Goal: Find specific page/section: Find specific page/section

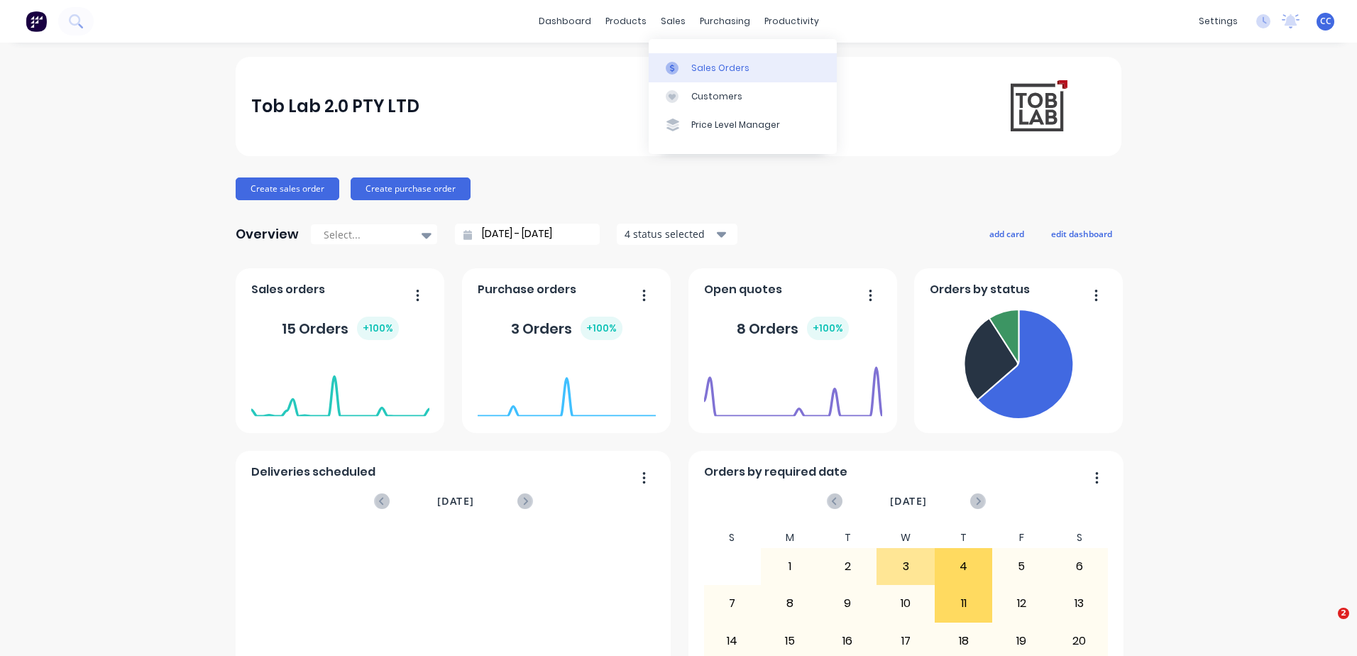
click at [725, 62] on div "Sales Orders" at bounding box center [720, 68] width 58 height 13
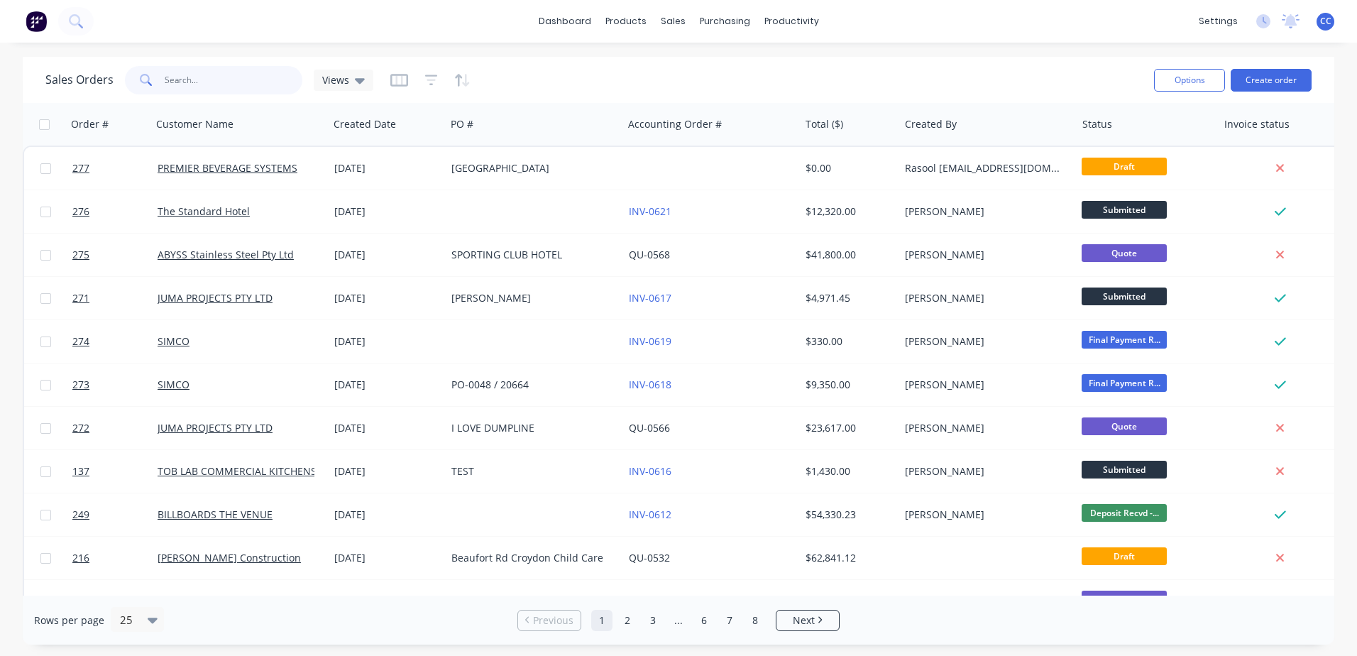
click at [233, 79] on input "text" at bounding box center [234, 80] width 138 height 28
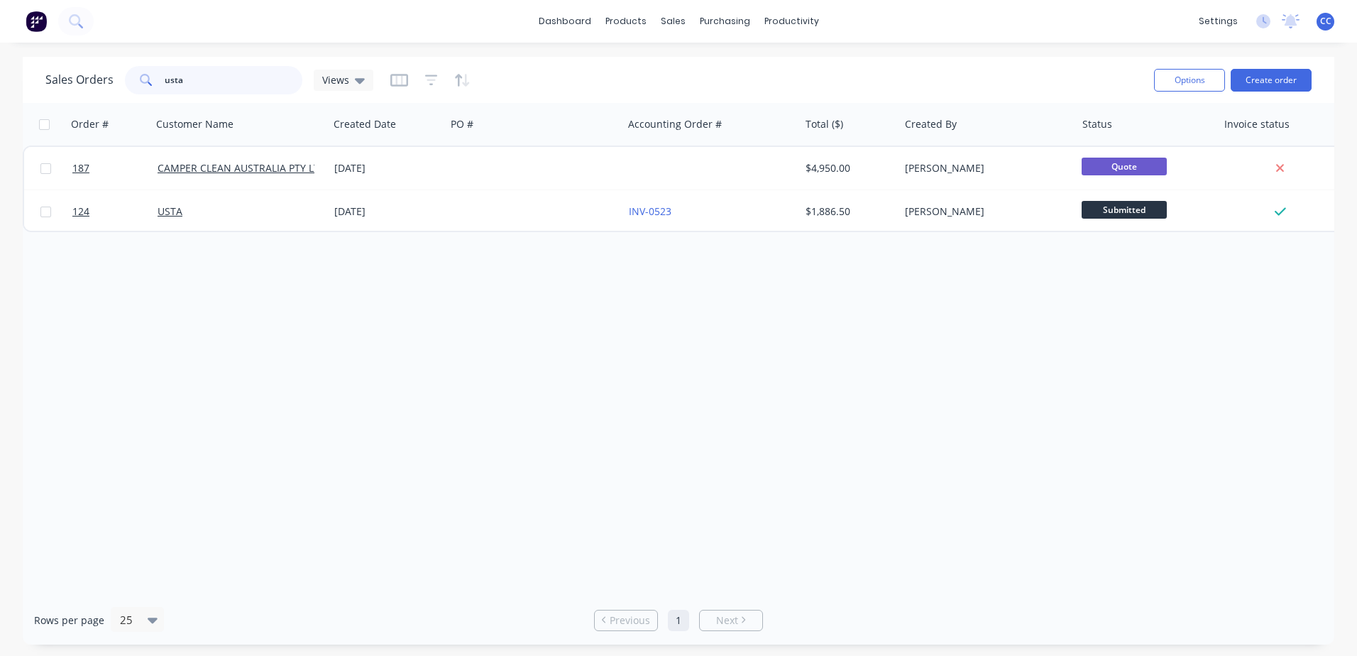
drag, startPoint x: 202, startPoint y: 80, endPoint x: 132, endPoint y: 84, distance: 70.4
click at [128, 87] on div "usta" at bounding box center [213, 80] width 177 height 28
type input "0620"
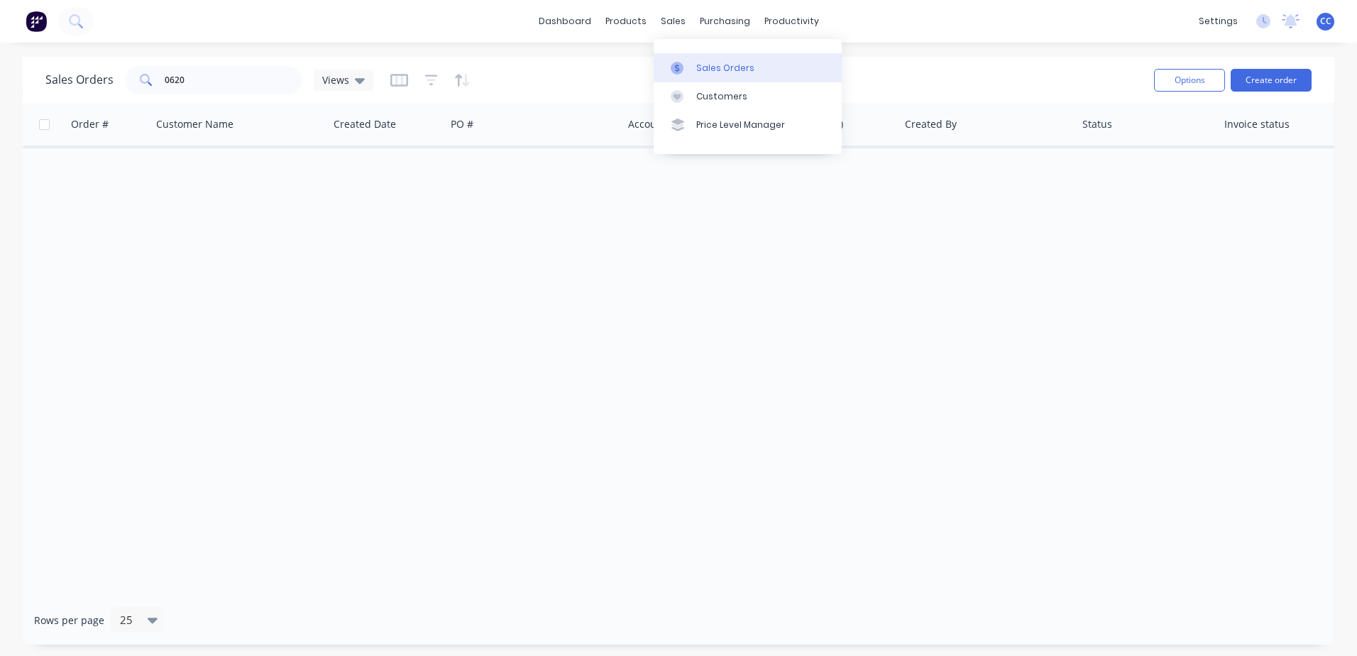
click at [747, 66] on div "Sales Orders" at bounding box center [725, 68] width 58 height 13
drag, startPoint x: 181, startPoint y: 77, endPoint x: 121, endPoint y: 63, distance: 61.1
click at [121, 63] on div "Sales Orders 0620 Views" at bounding box center [593, 79] width 1097 height 35
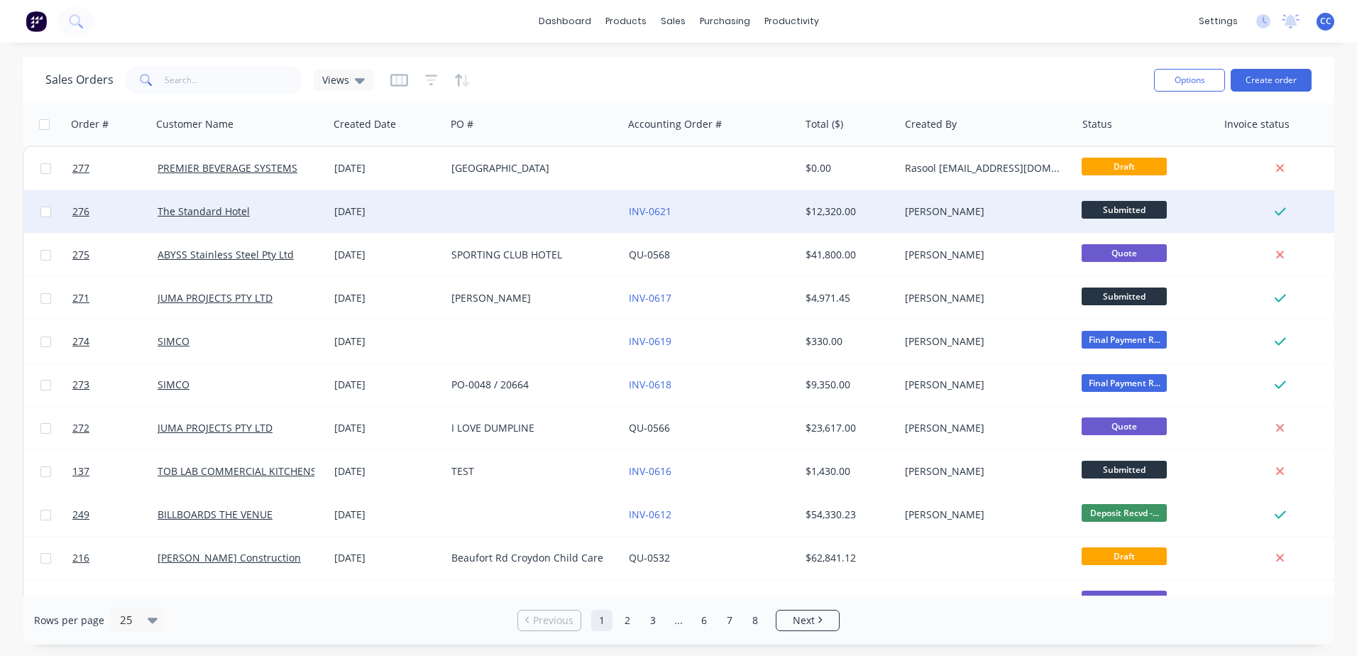
click at [509, 209] on div at bounding box center [534, 211] width 177 height 43
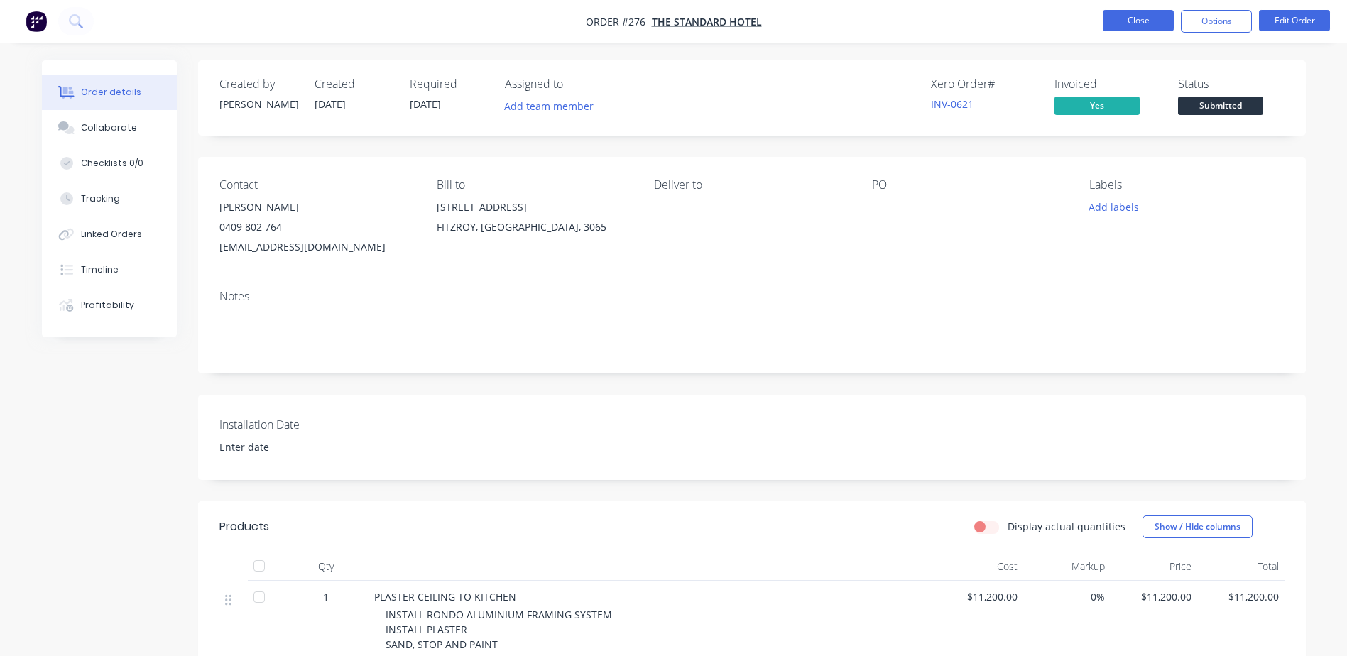
click at [1122, 13] on button "Close" at bounding box center [1137, 20] width 71 height 21
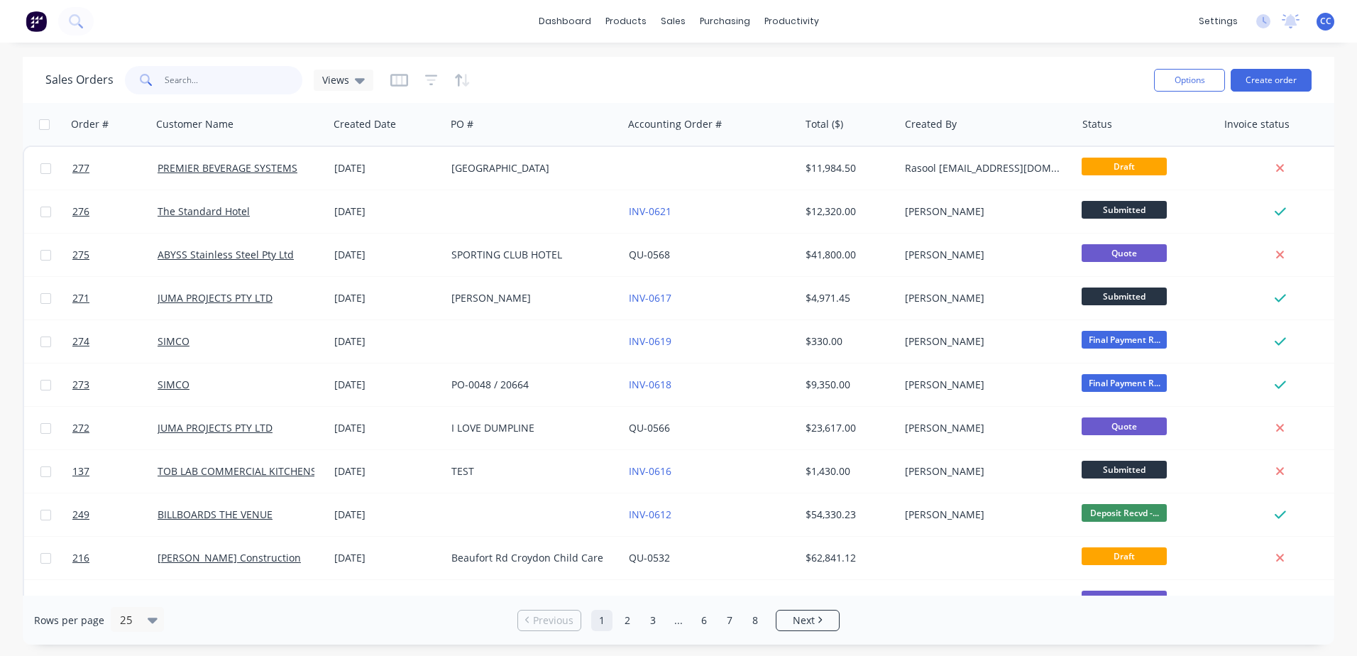
click at [236, 79] on input "text" at bounding box center [234, 80] width 138 height 28
type input "premier"
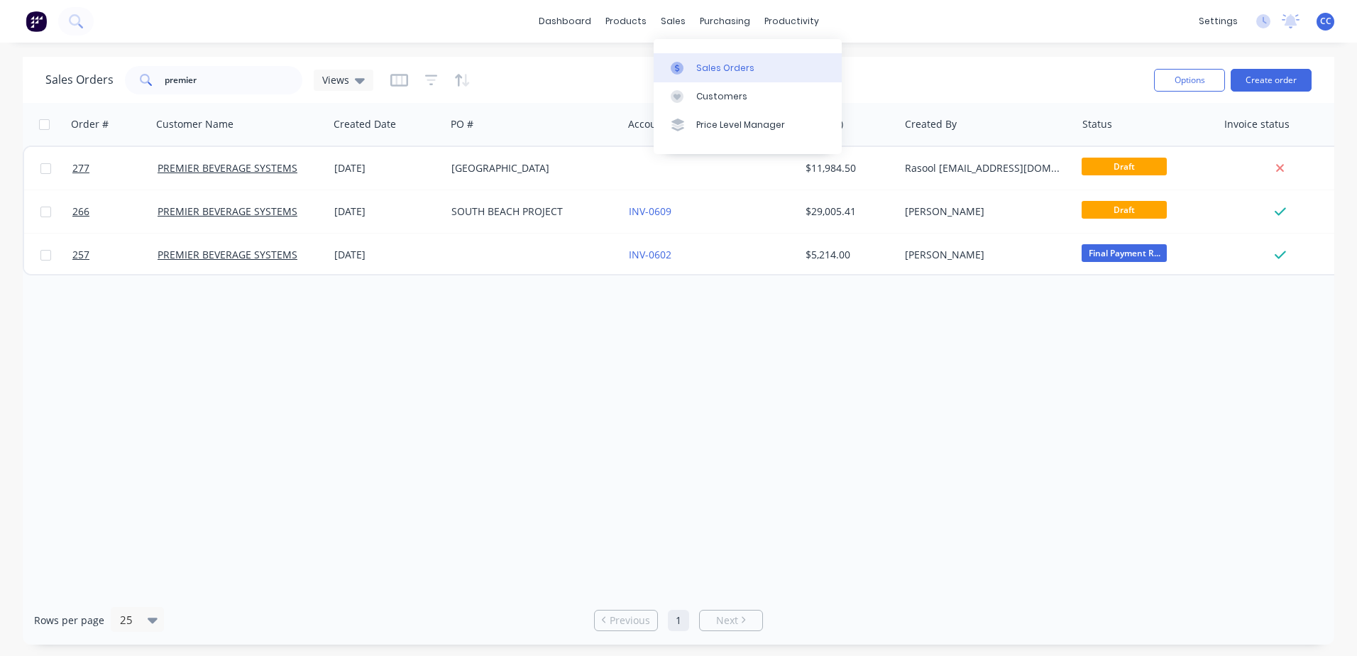
click at [713, 67] on div "Sales Orders" at bounding box center [725, 68] width 58 height 13
drag, startPoint x: 218, startPoint y: 83, endPoint x: 128, endPoint y: 77, distance: 90.3
click at [128, 77] on div "premier" at bounding box center [213, 80] width 177 height 28
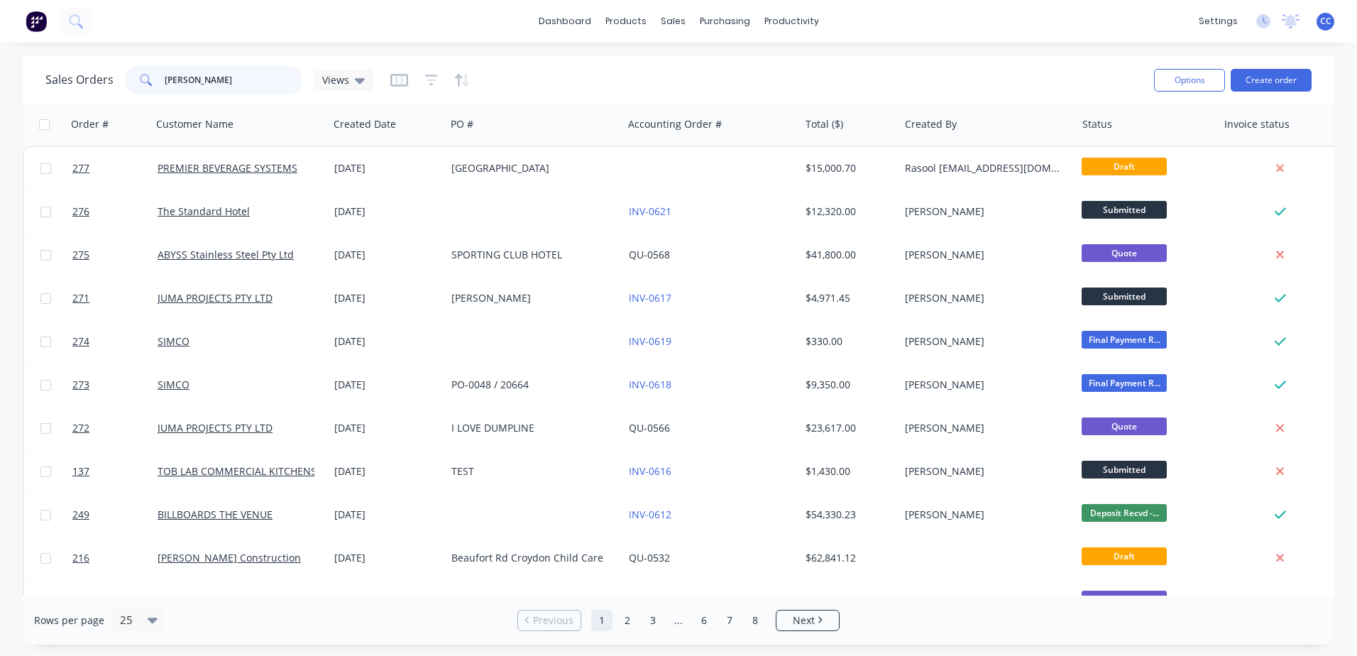
type input "dale"
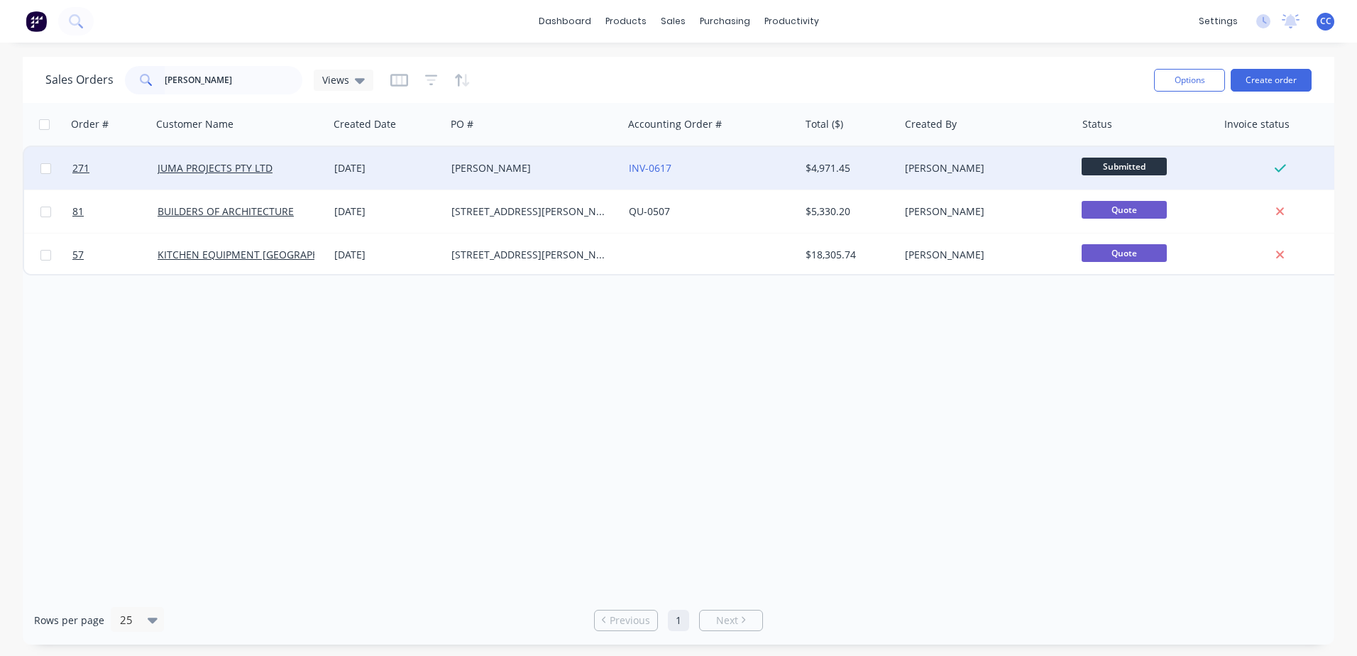
click at [589, 176] on div "[PERSON_NAME]" at bounding box center [534, 168] width 177 height 43
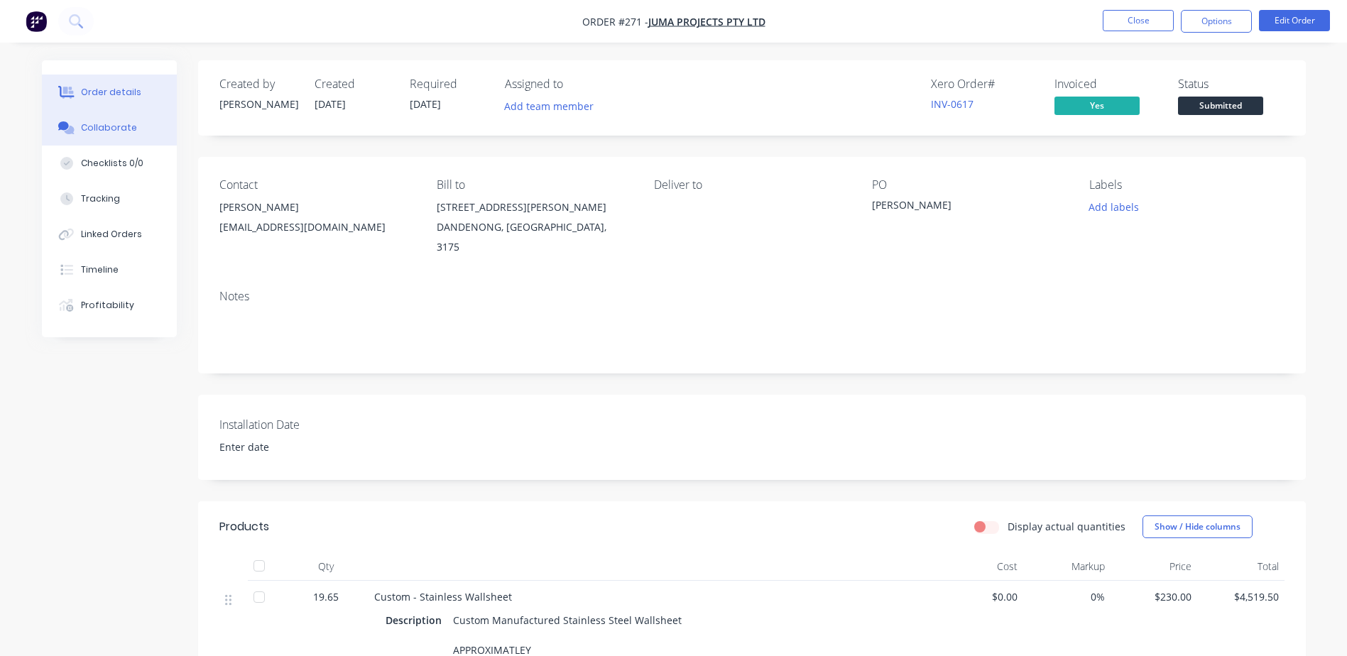
click at [111, 120] on button "Collaborate" at bounding box center [109, 127] width 135 height 35
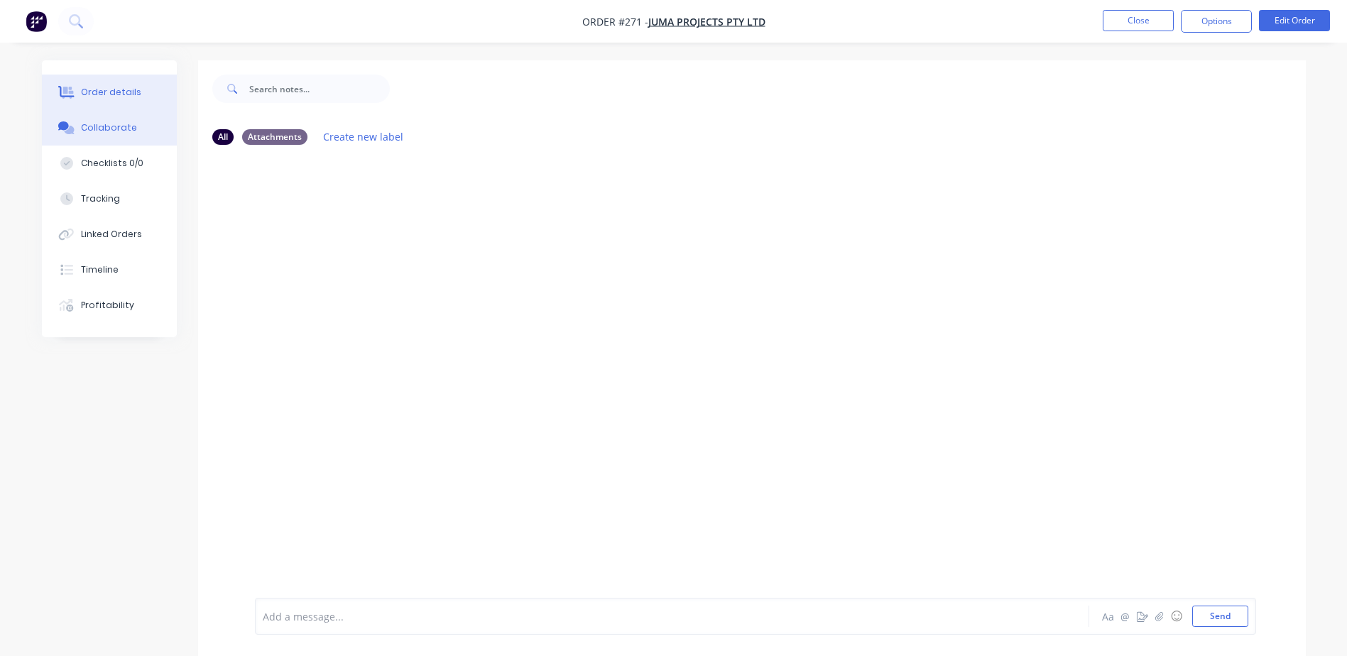
click at [104, 93] on div "Order details" at bounding box center [111, 92] width 60 height 13
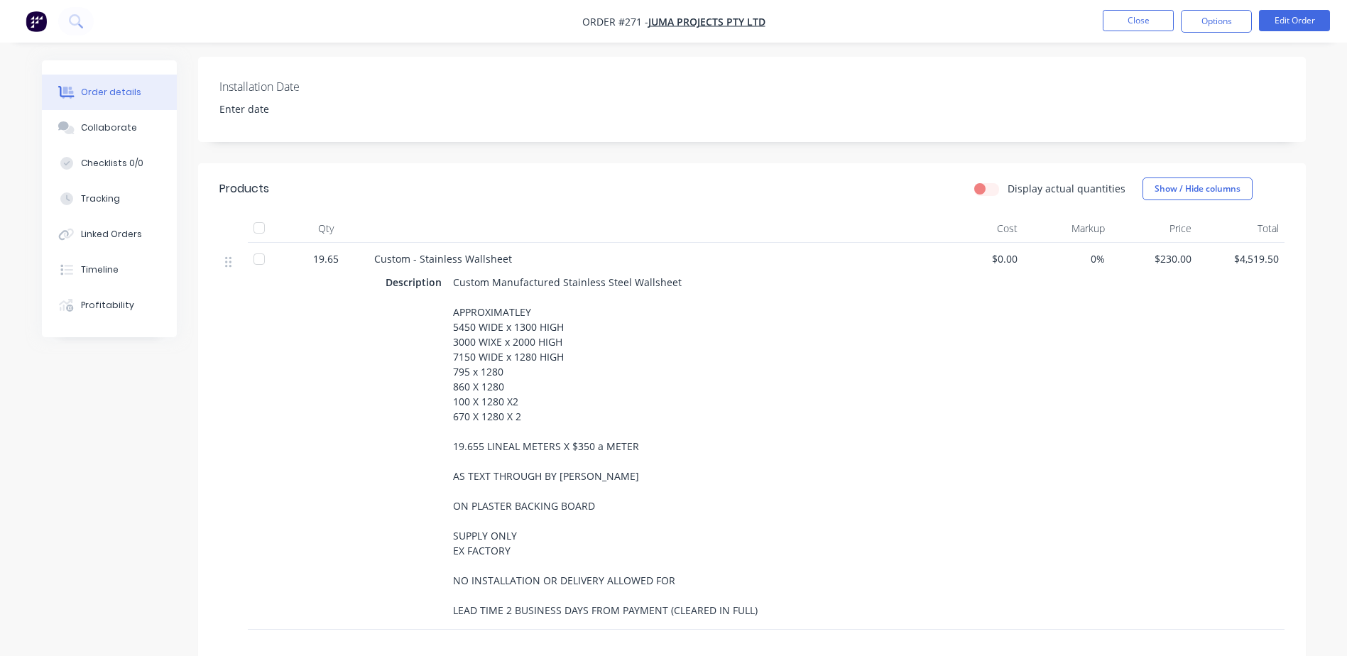
scroll to position [337, 0]
click at [1129, 17] on button "Close" at bounding box center [1137, 20] width 71 height 21
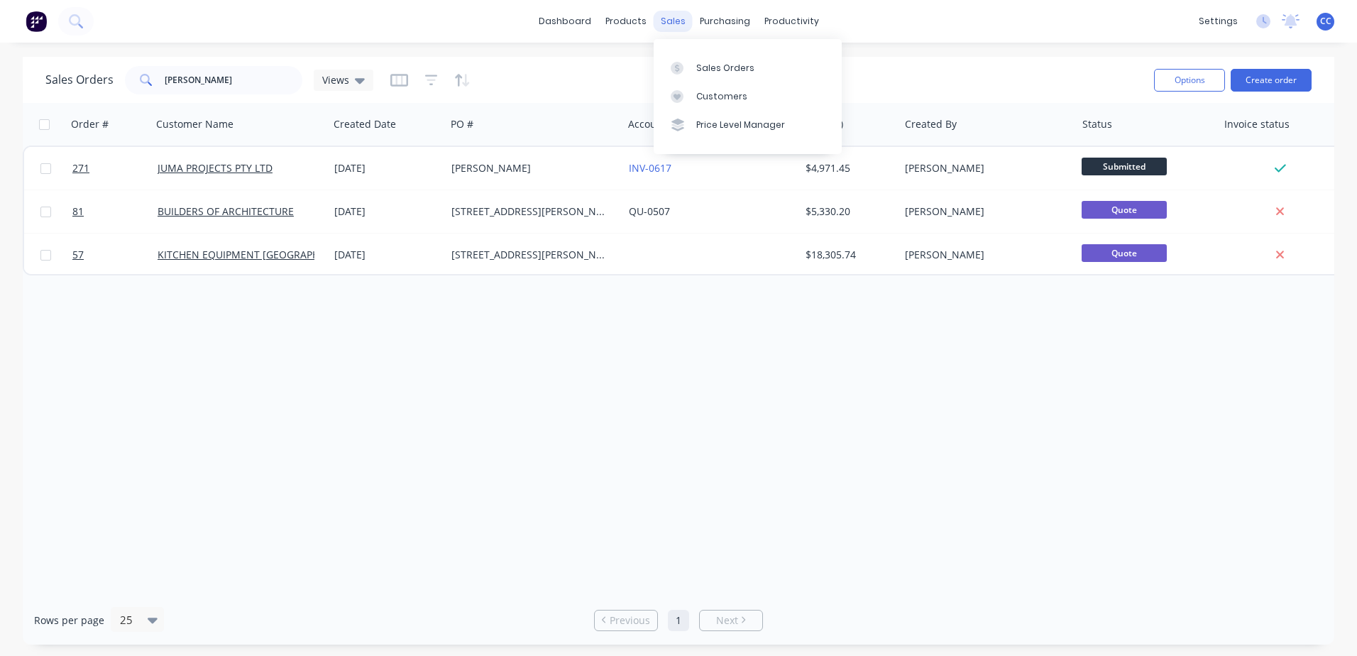
click at [671, 22] on div "sales" at bounding box center [673, 21] width 39 height 21
drag, startPoint x: 244, startPoint y: 84, endPoint x: 119, endPoint y: 87, distance: 124.9
click at [125, 87] on div "dale" at bounding box center [213, 80] width 177 height 28
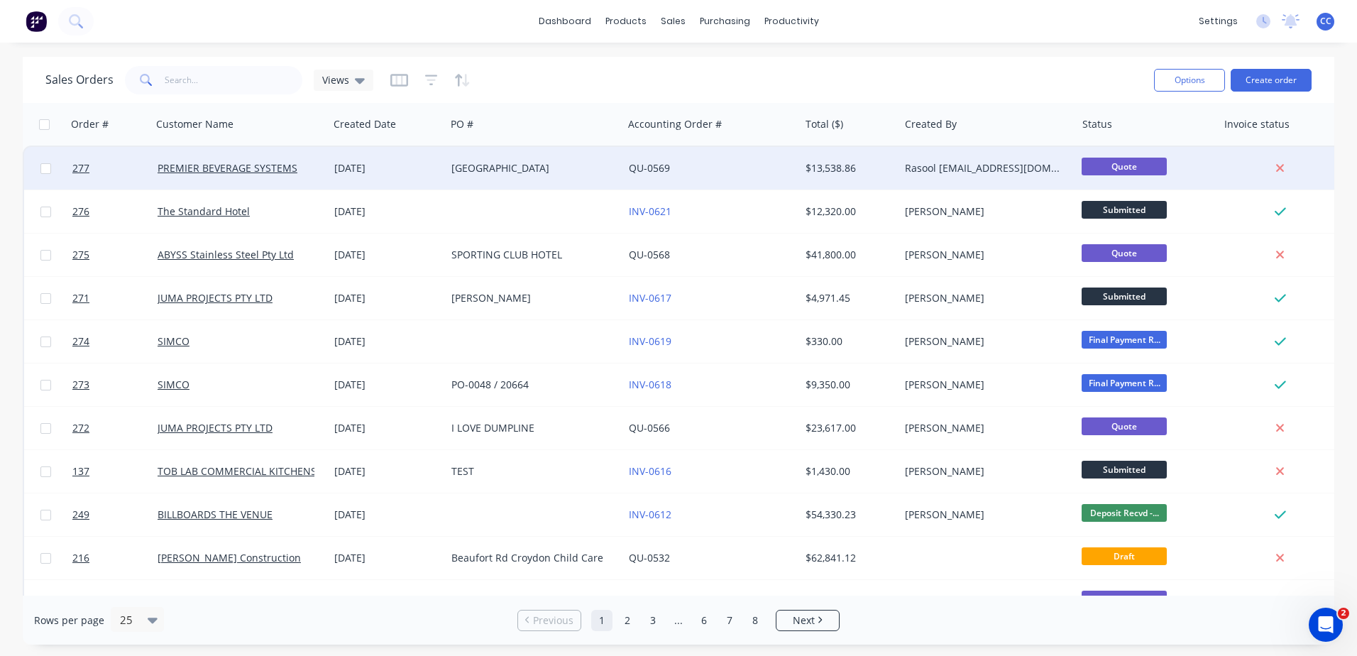
click at [567, 166] on div "[GEOGRAPHIC_DATA]" at bounding box center [530, 168] width 158 height 14
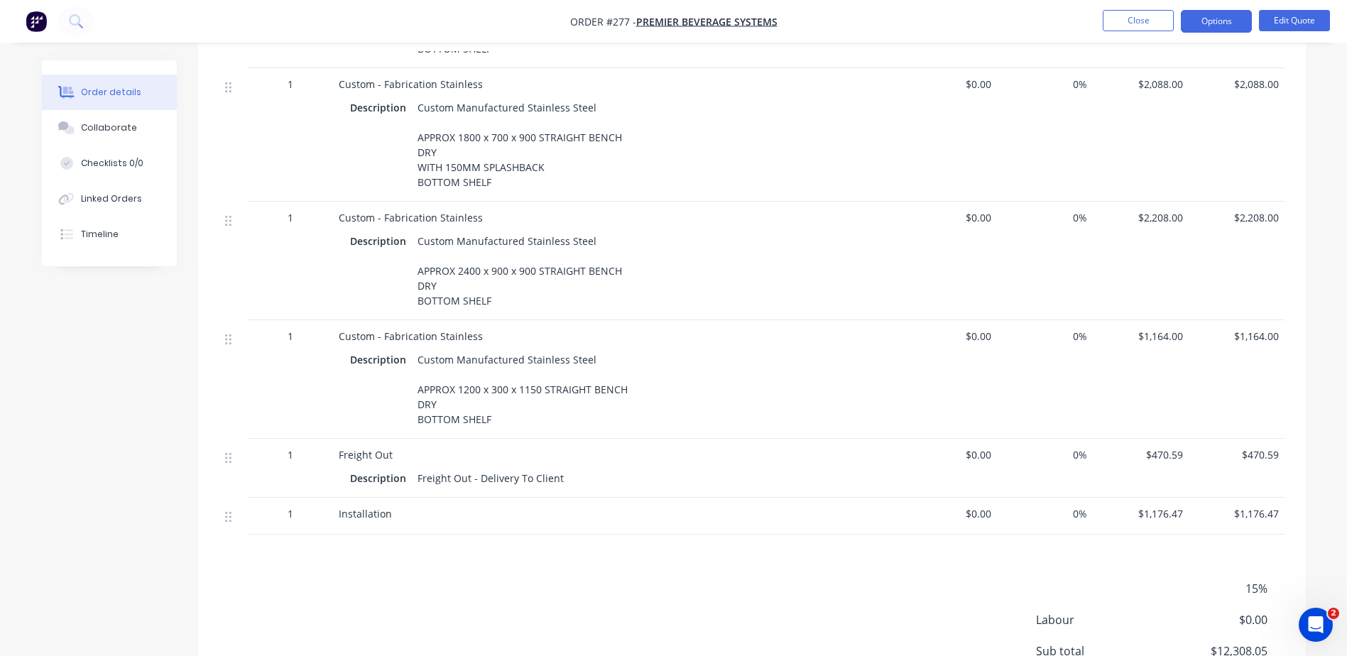
scroll to position [958, 0]
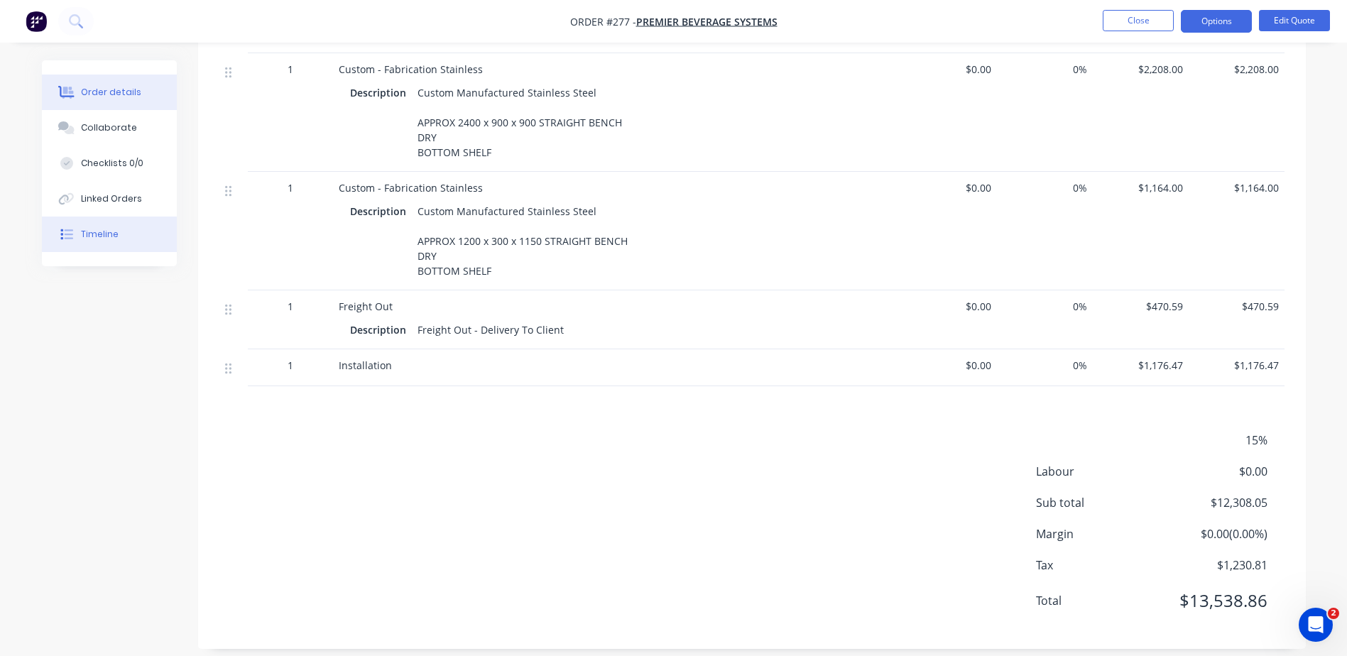
click at [118, 231] on button "Timeline" at bounding box center [109, 233] width 135 height 35
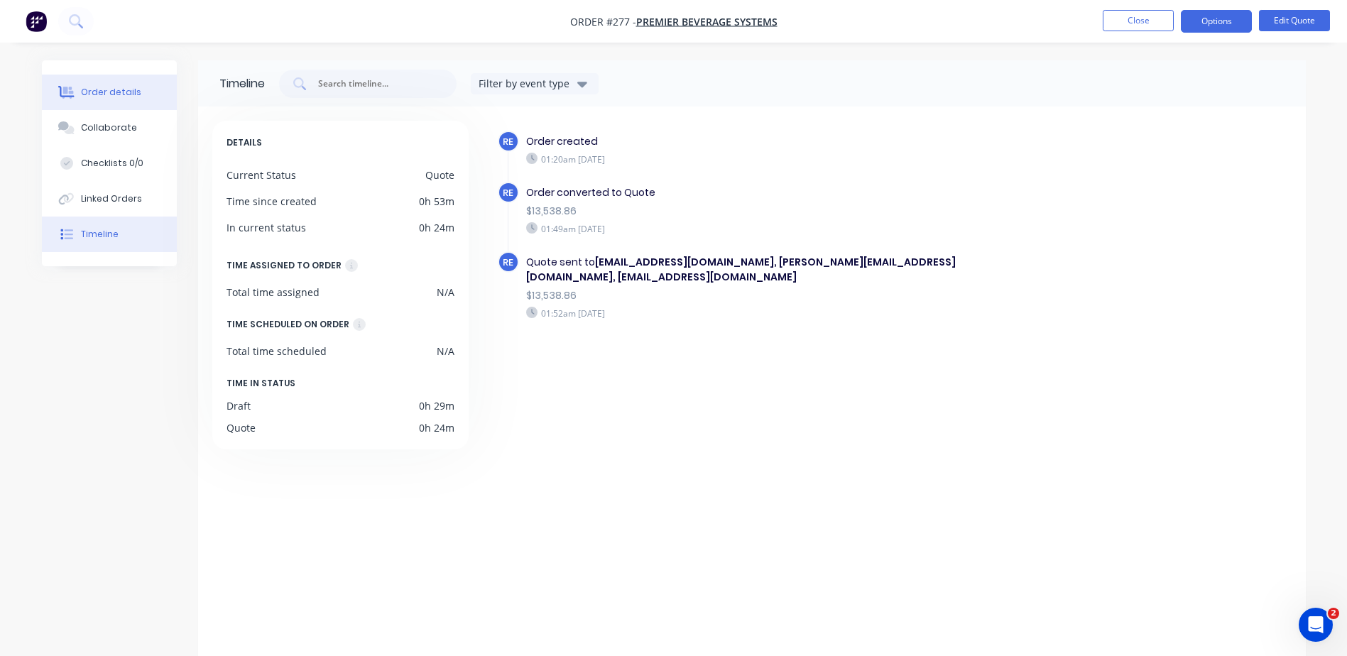
click at [124, 99] on button "Order details" at bounding box center [109, 92] width 135 height 35
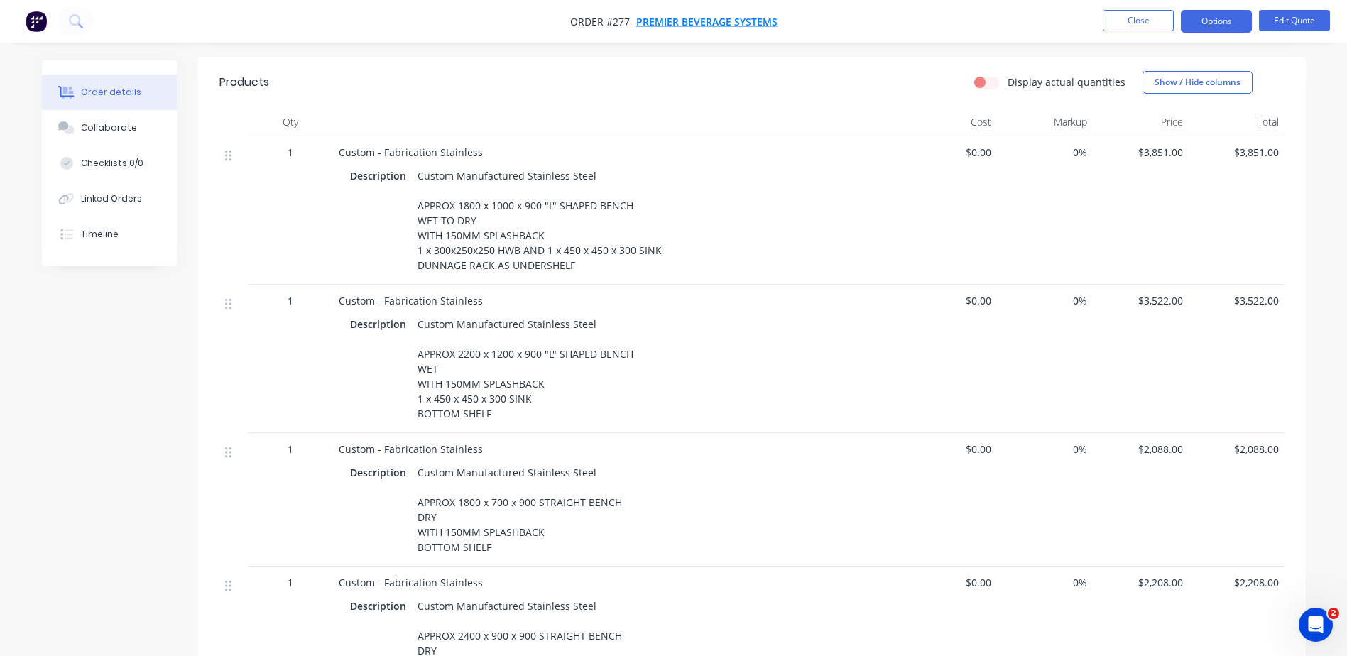
scroll to position [390, 0]
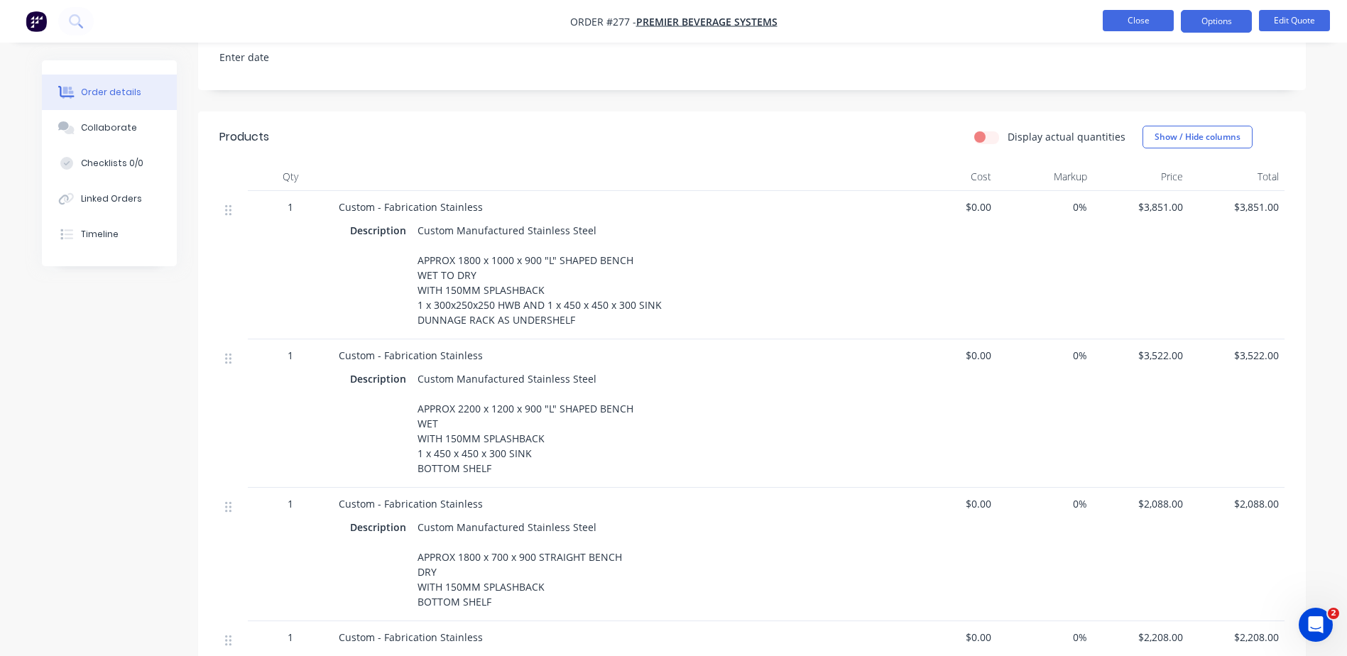
click at [1117, 18] on button "Close" at bounding box center [1137, 20] width 71 height 21
